Goal: Information Seeking & Learning: Learn about a topic

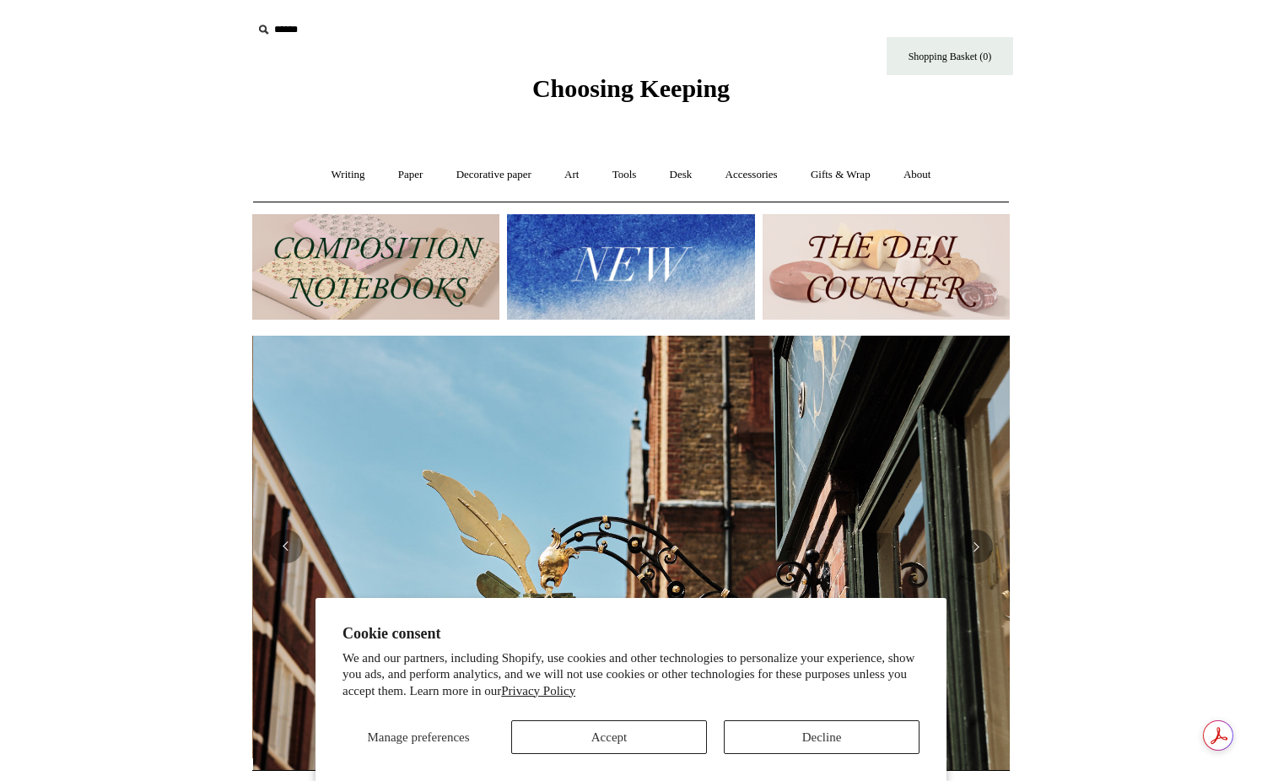
scroll to position [0, 757]
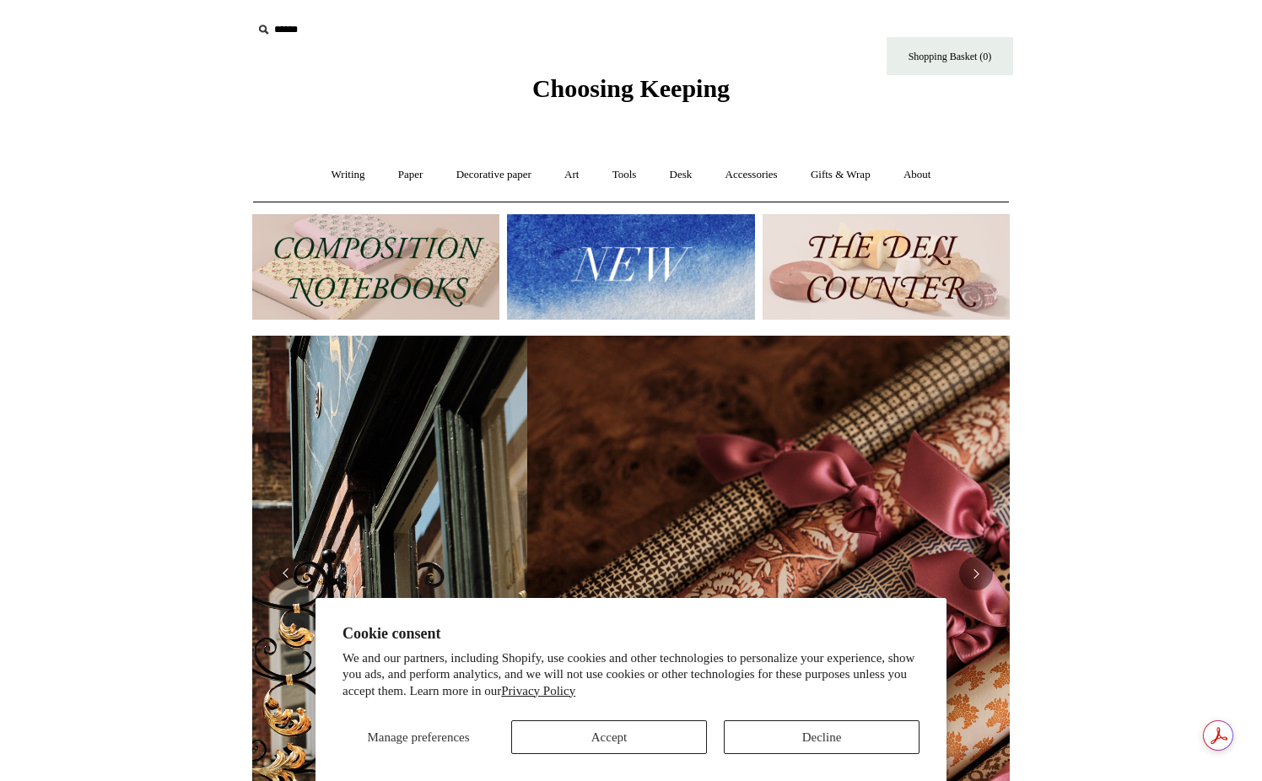
click at [263, 29] on icon at bounding box center [263, 29] width 19 height 19
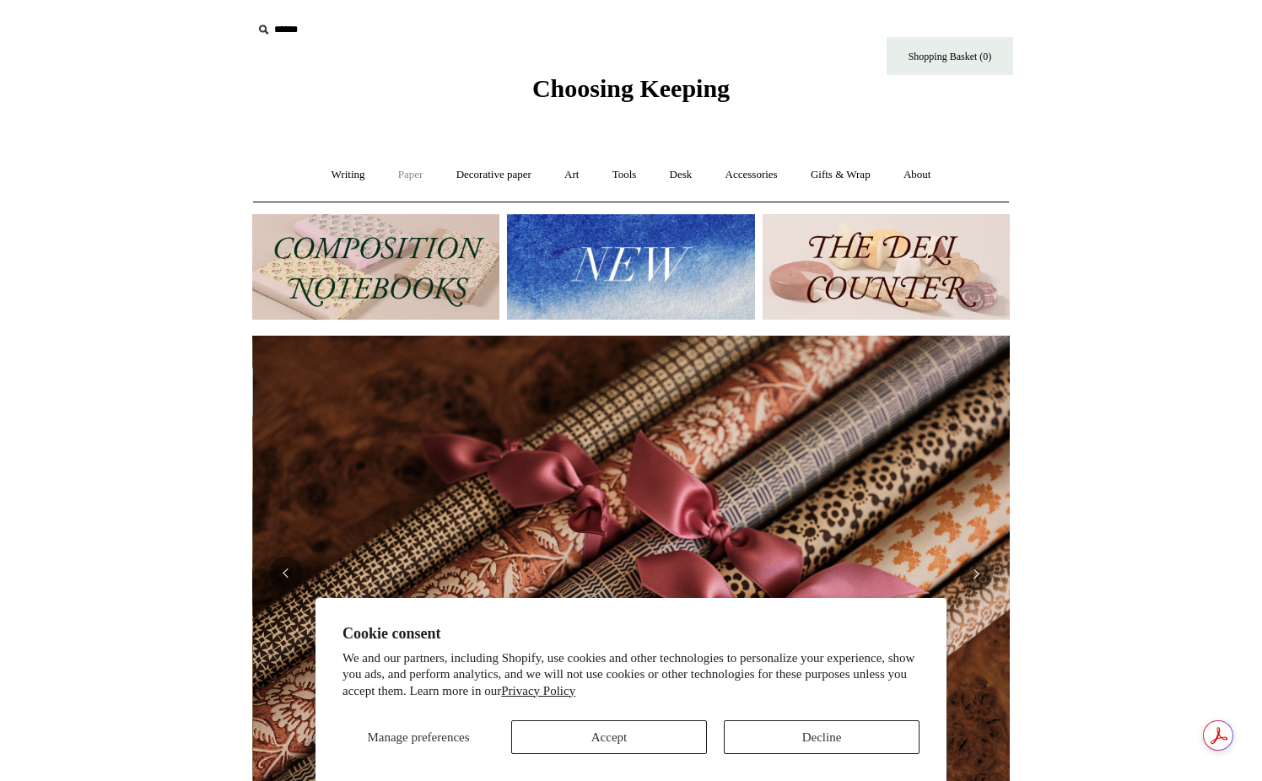
scroll to position [0, 1515]
click at [573, 175] on link "Art +" at bounding box center [571, 175] width 45 height 45
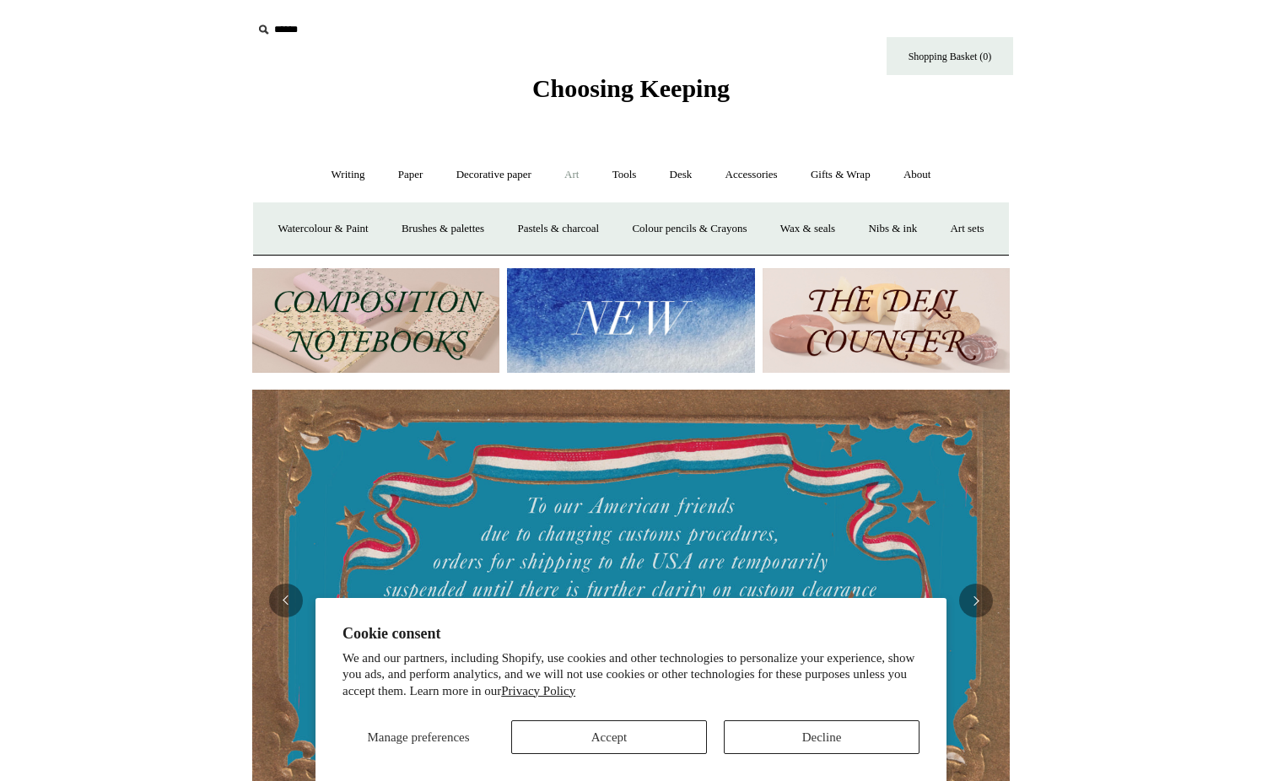
scroll to position [20, 0]
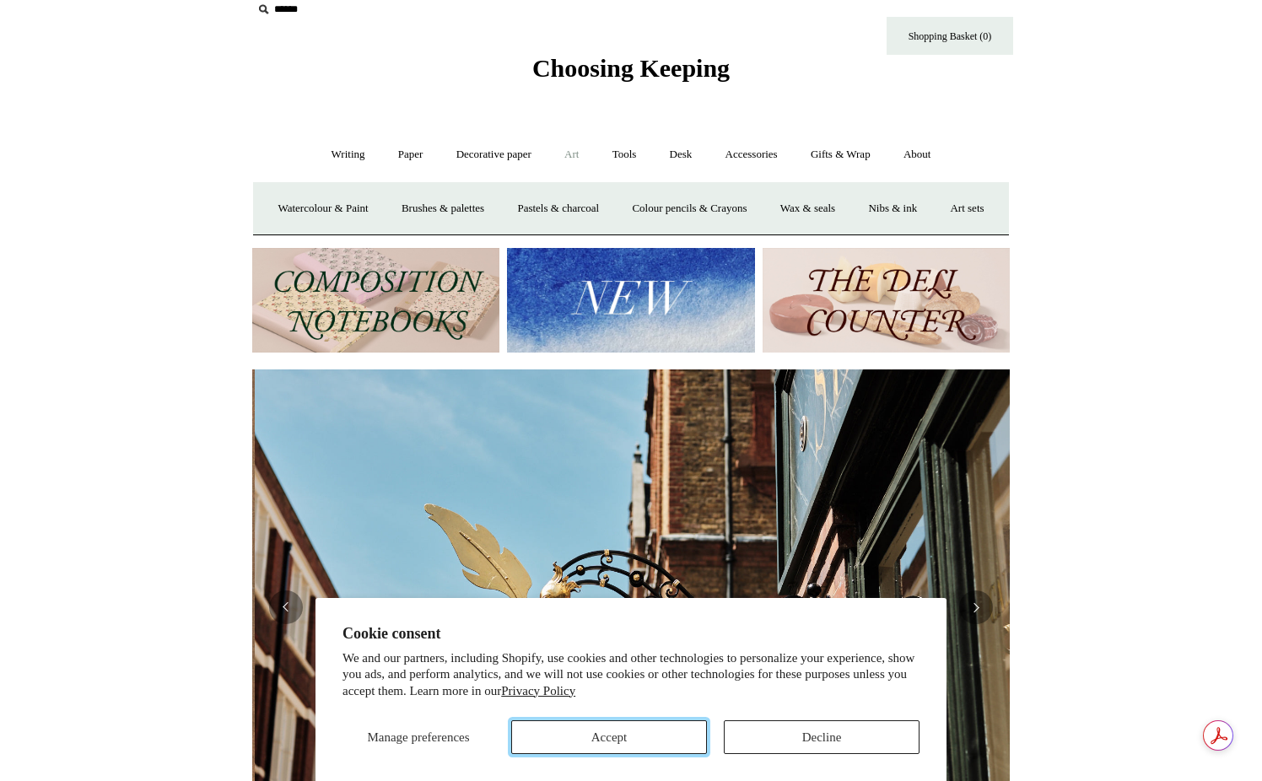
click at [620, 741] on button "Accept" at bounding box center [609, 737] width 196 height 34
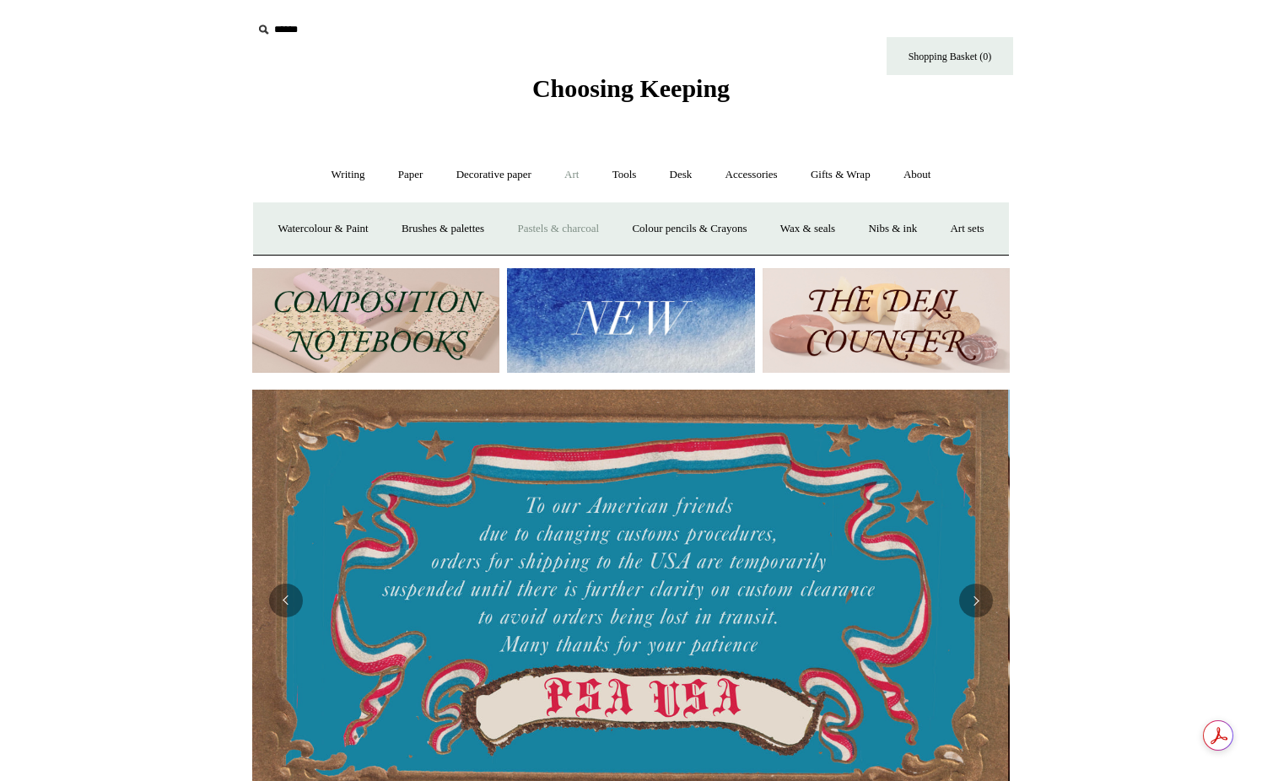
scroll to position [0, 0]
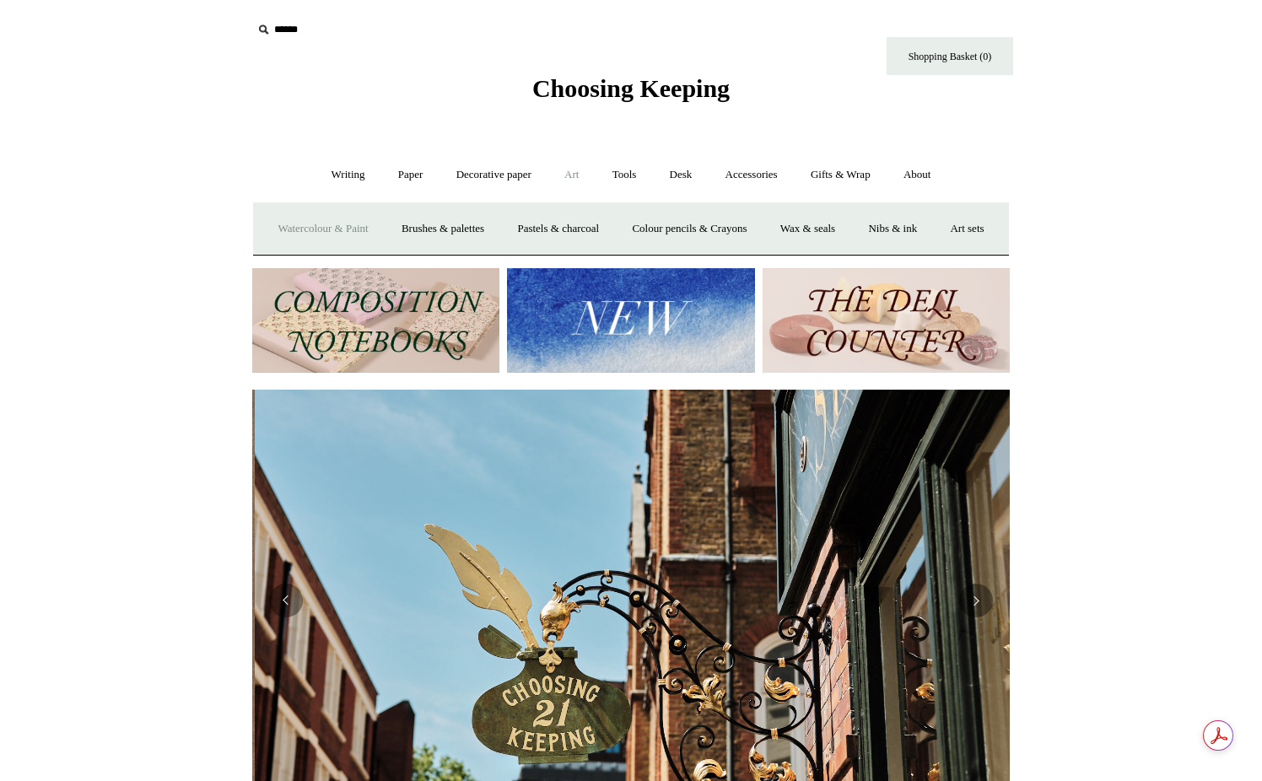
click at [370, 229] on link "Watercolour & Paint" at bounding box center [322, 229] width 121 height 45
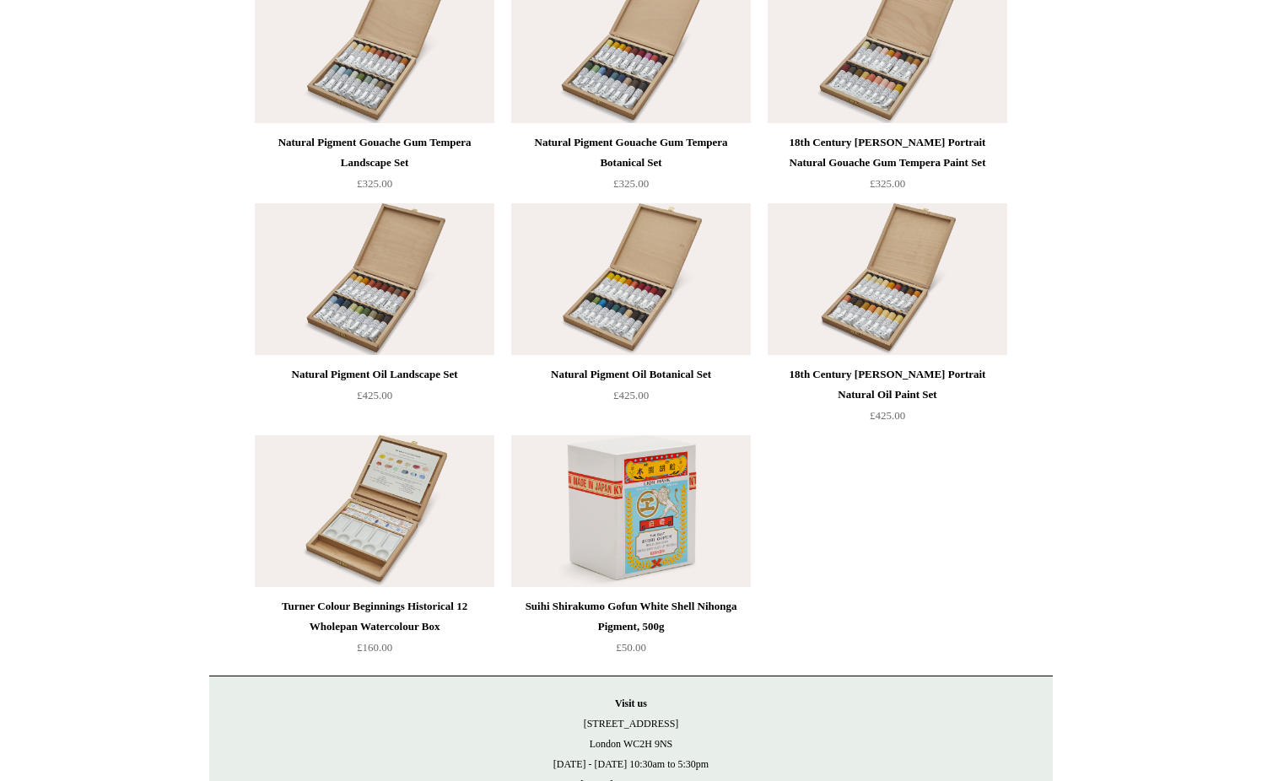
scroll to position [3497, 0]
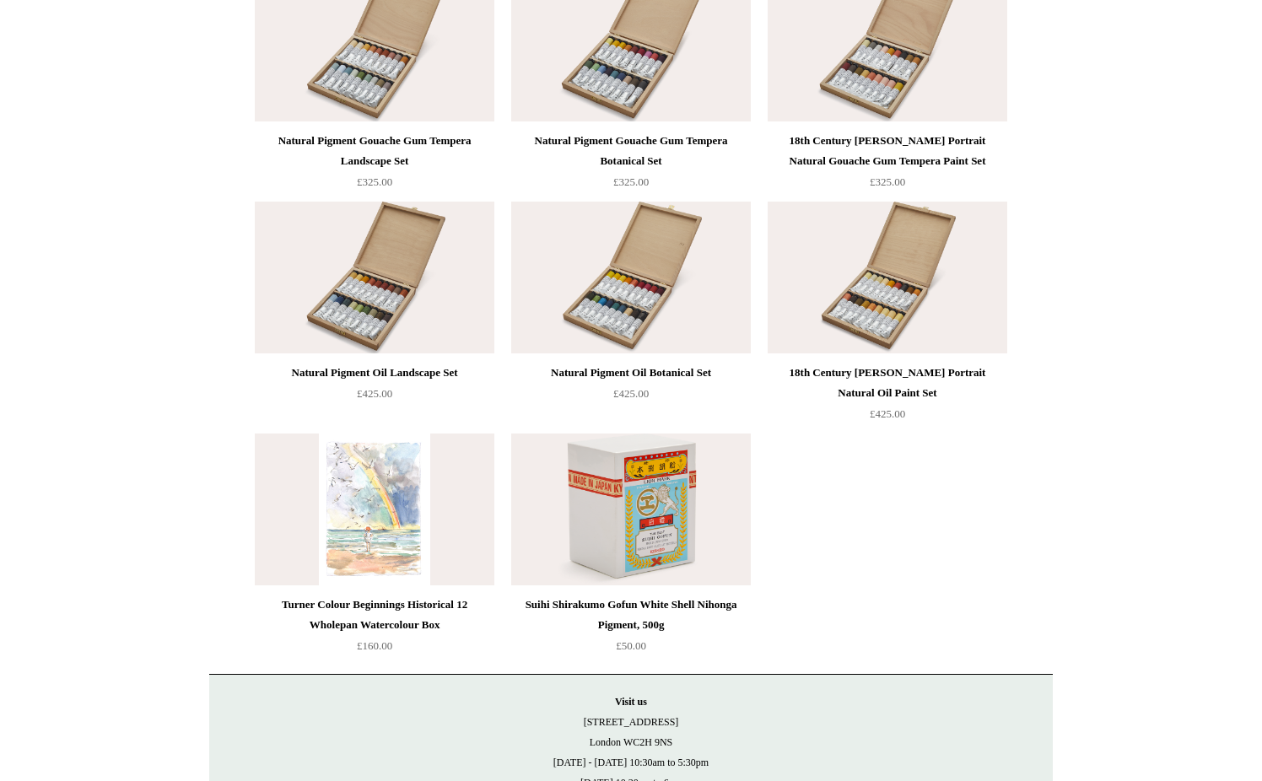
click at [380, 503] on img at bounding box center [375, 510] width 240 height 152
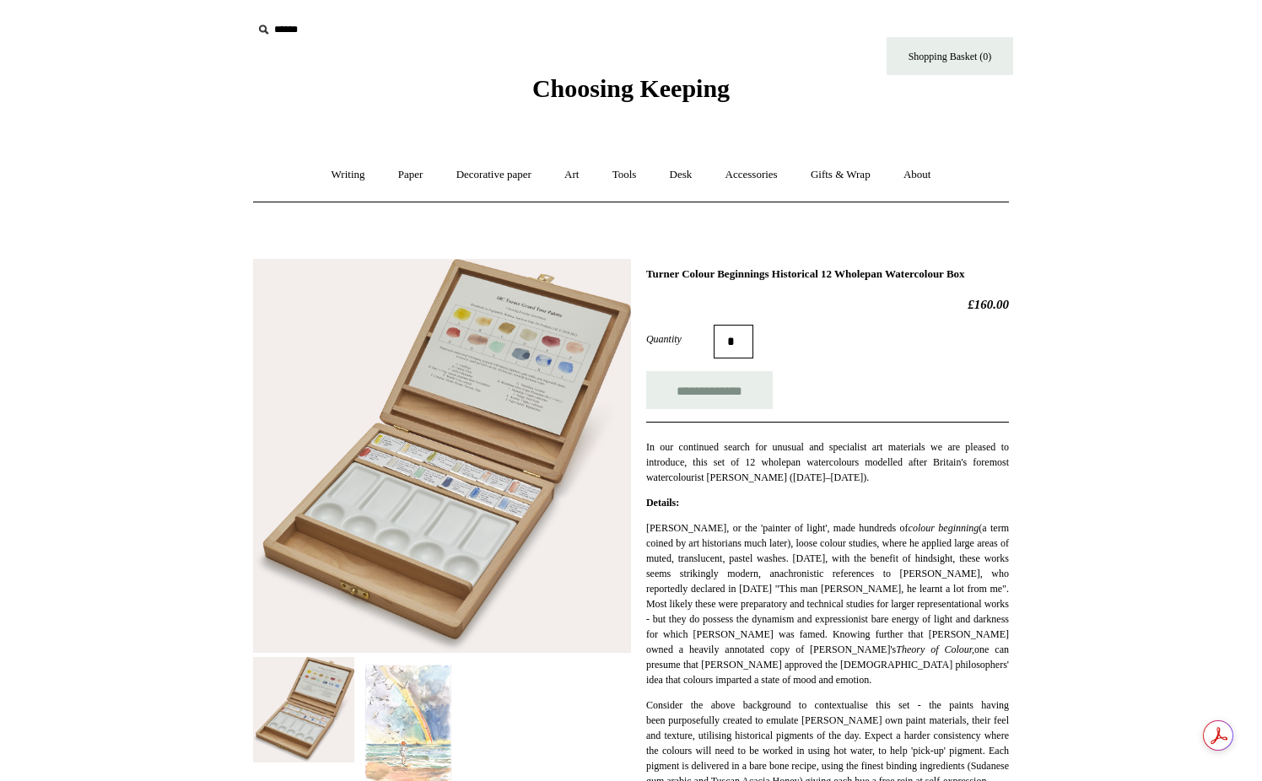
click at [261, 30] on icon at bounding box center [263, 29] width 19 height 19
click at [404, 165] on link "Paper +" at bounding box center [411, 175] width 56 height 45
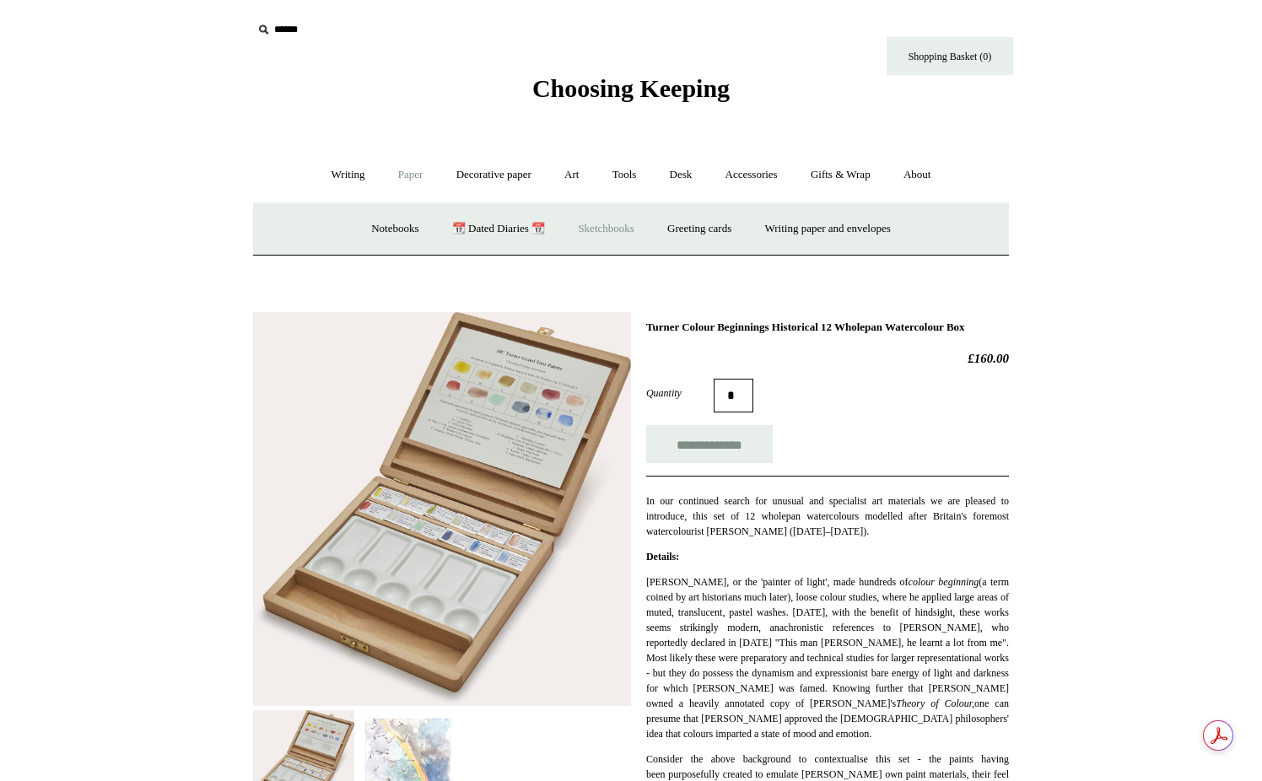
click at [596, 229] on link "Sketchbooks +" at bounding box center [606, 229] width 86 height 45
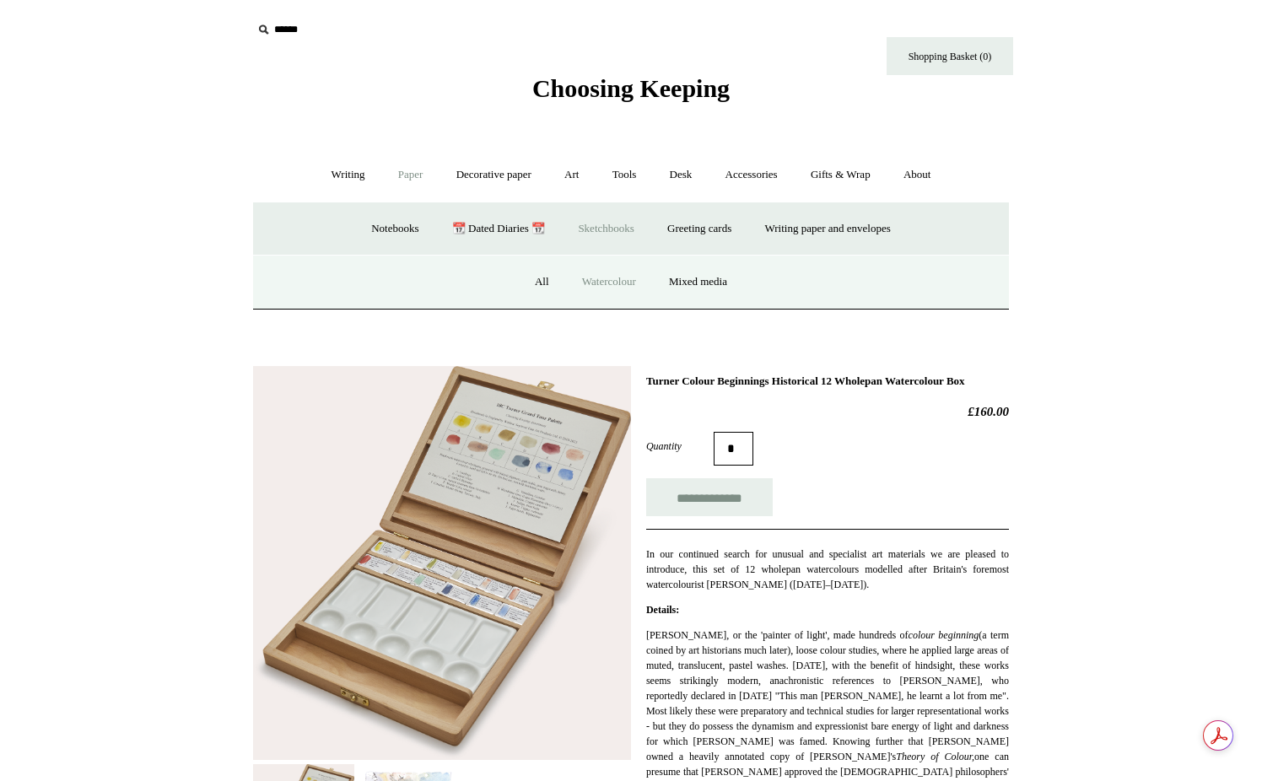
click at [601, 279] on link "Watercolour" at bounding box center [609, 282] width 84 height 45
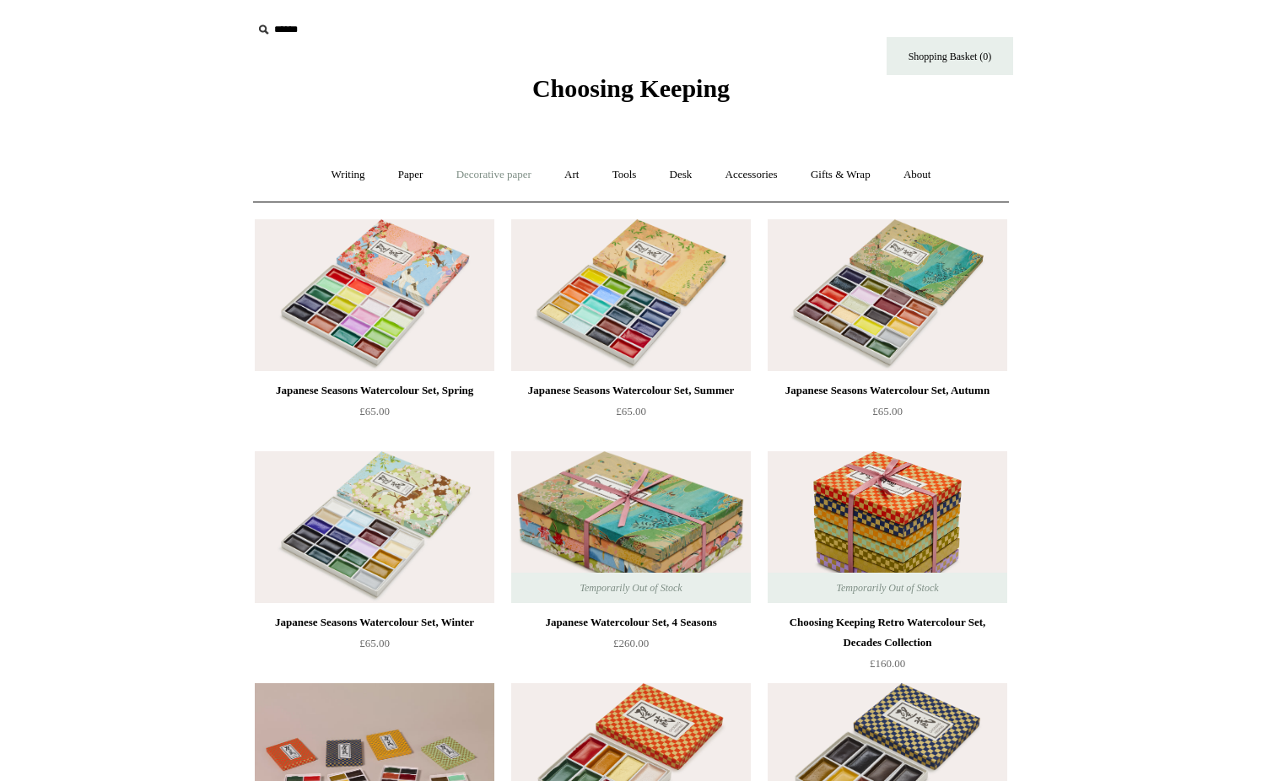
click at [504, 166] on link "Decorative paper +" at bounding box center [493, 175] width 105 height 45
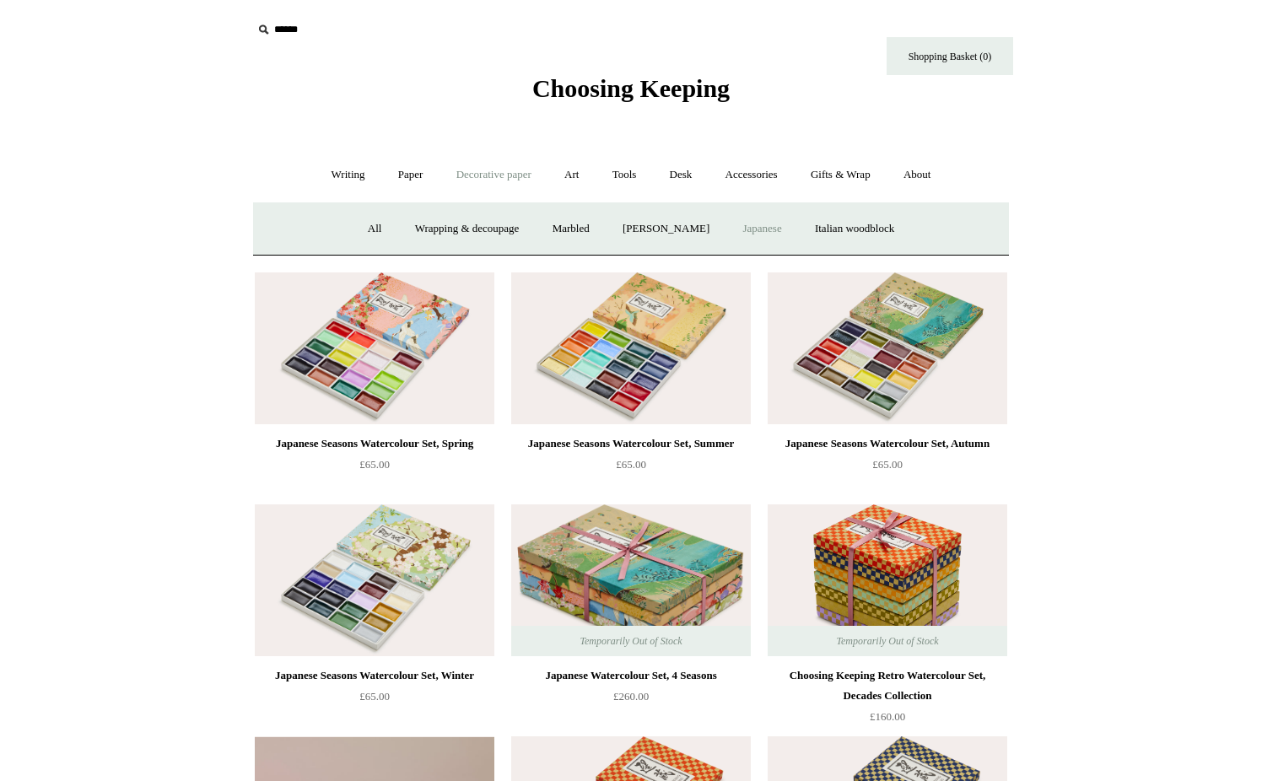
click at [748, 226] on link "Japanese" at bounding box center [761, 229] width 69 height 45
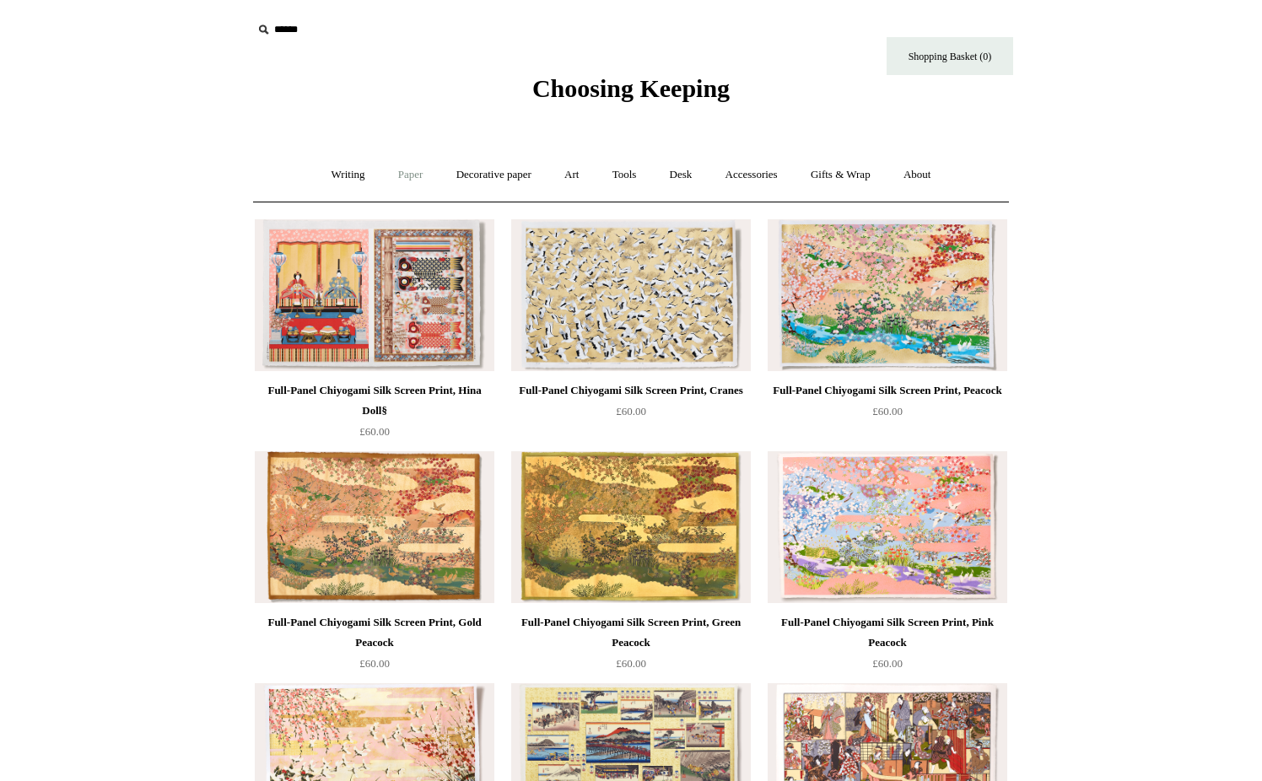
click at [410, 175] on link "Paper +" at bounding box center [411, 175] width 56 height 45
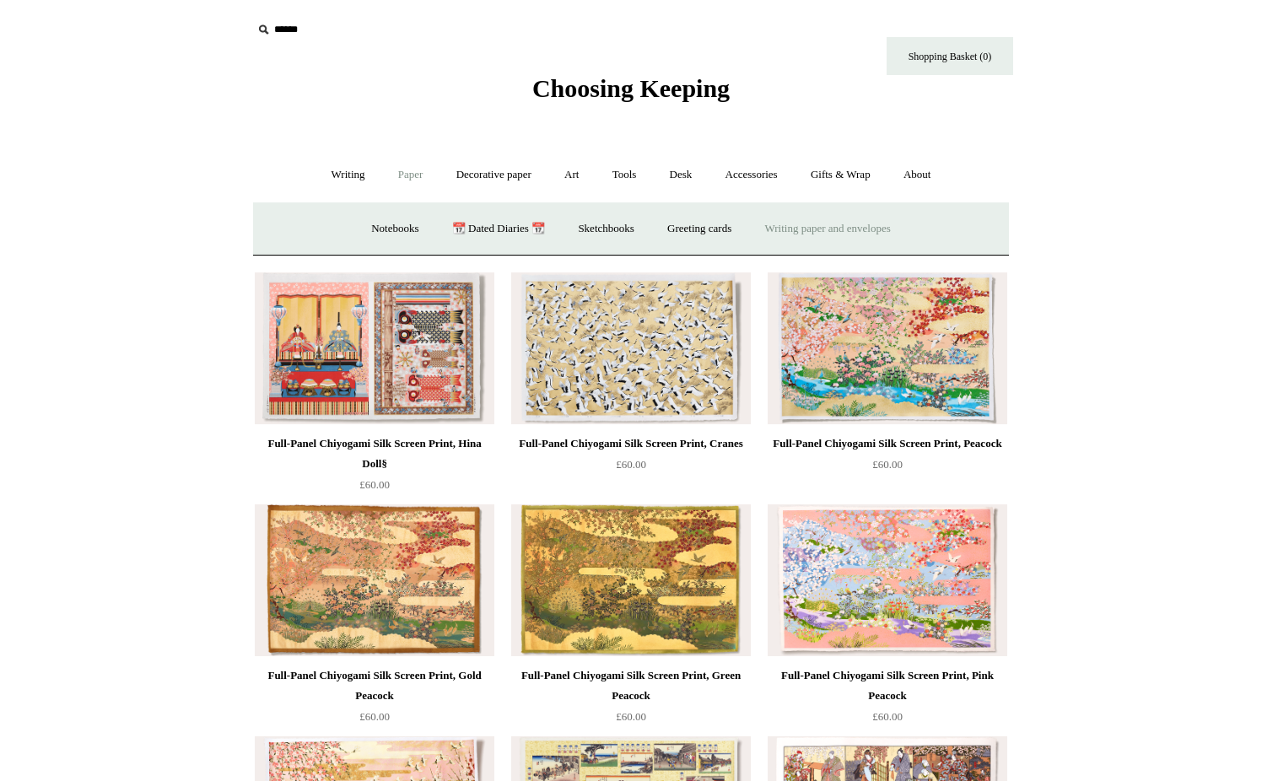
click at [841, 234] on link "Writing paper and envelopes +" at bounding box center [828, 229] width 156 height 45
